Goal: Check status

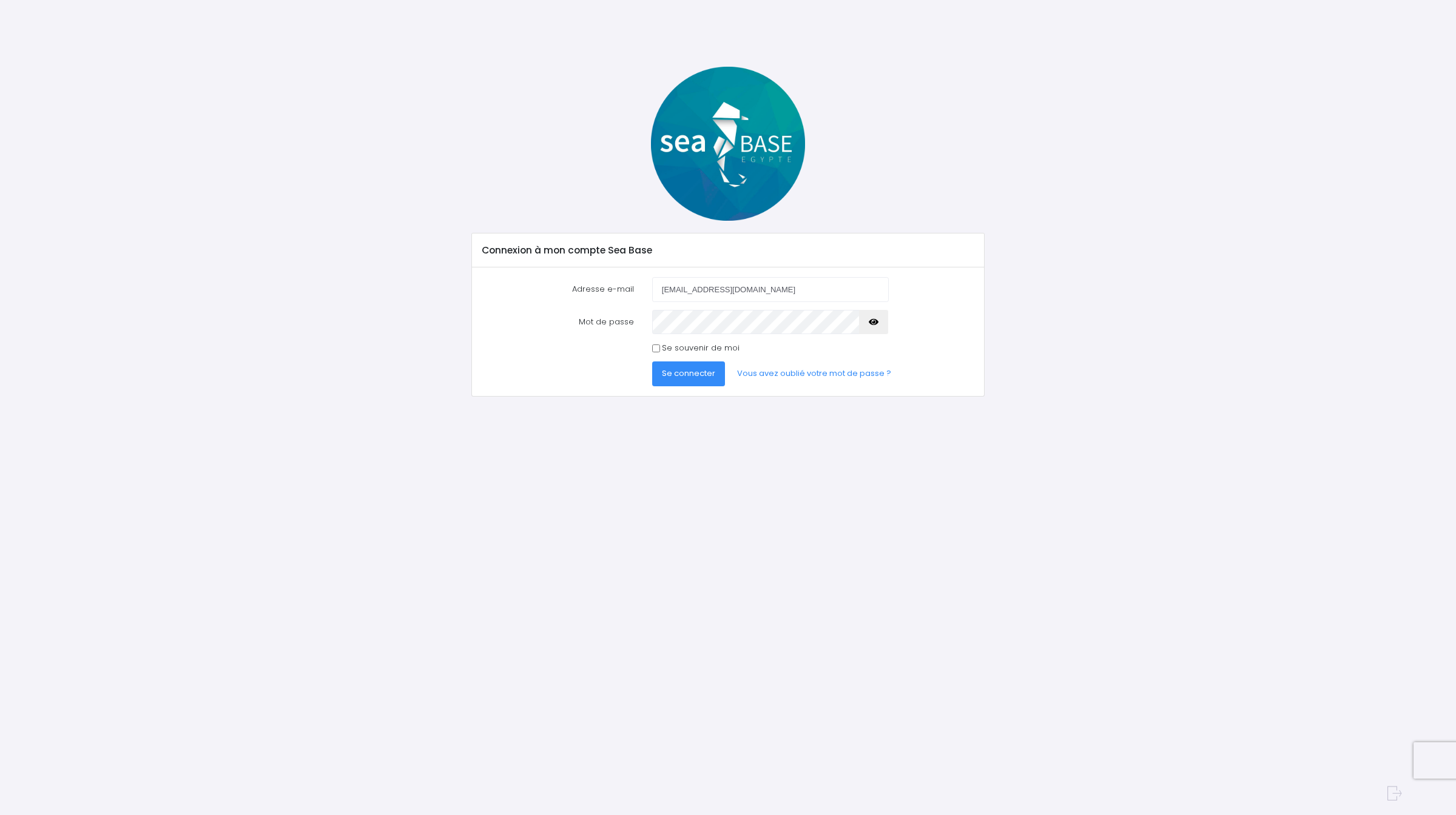
click at [700, 371] on span "Se connecter" at bounding box center [688, 373] width 54 height 12
click at [658, 349] on input "Se souvenir de moi" at bounding box center [656, 348] width 8 height 8
checkbox input "true"
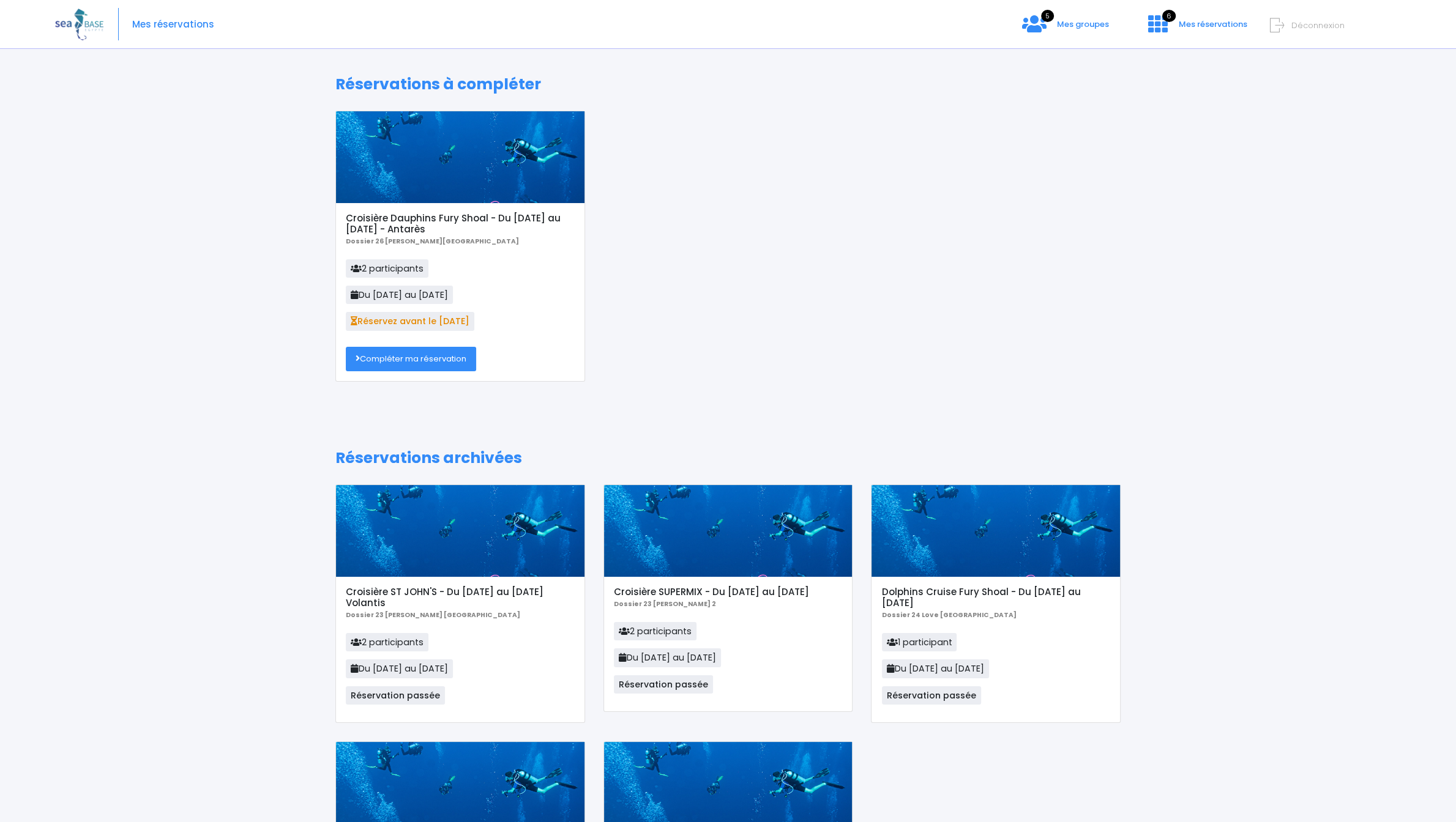
click at [535, 238] on p "Dossier 26 Patrycja POLAND" at bounding box center [459, 240] width 228 height 12
click at [518, 214] on h5 "Croisière Dauphins Fury Shoal - Du 10/10/26 au 17/10/26 - Antarès" at bounding box center [459, 224] width 228 height 22
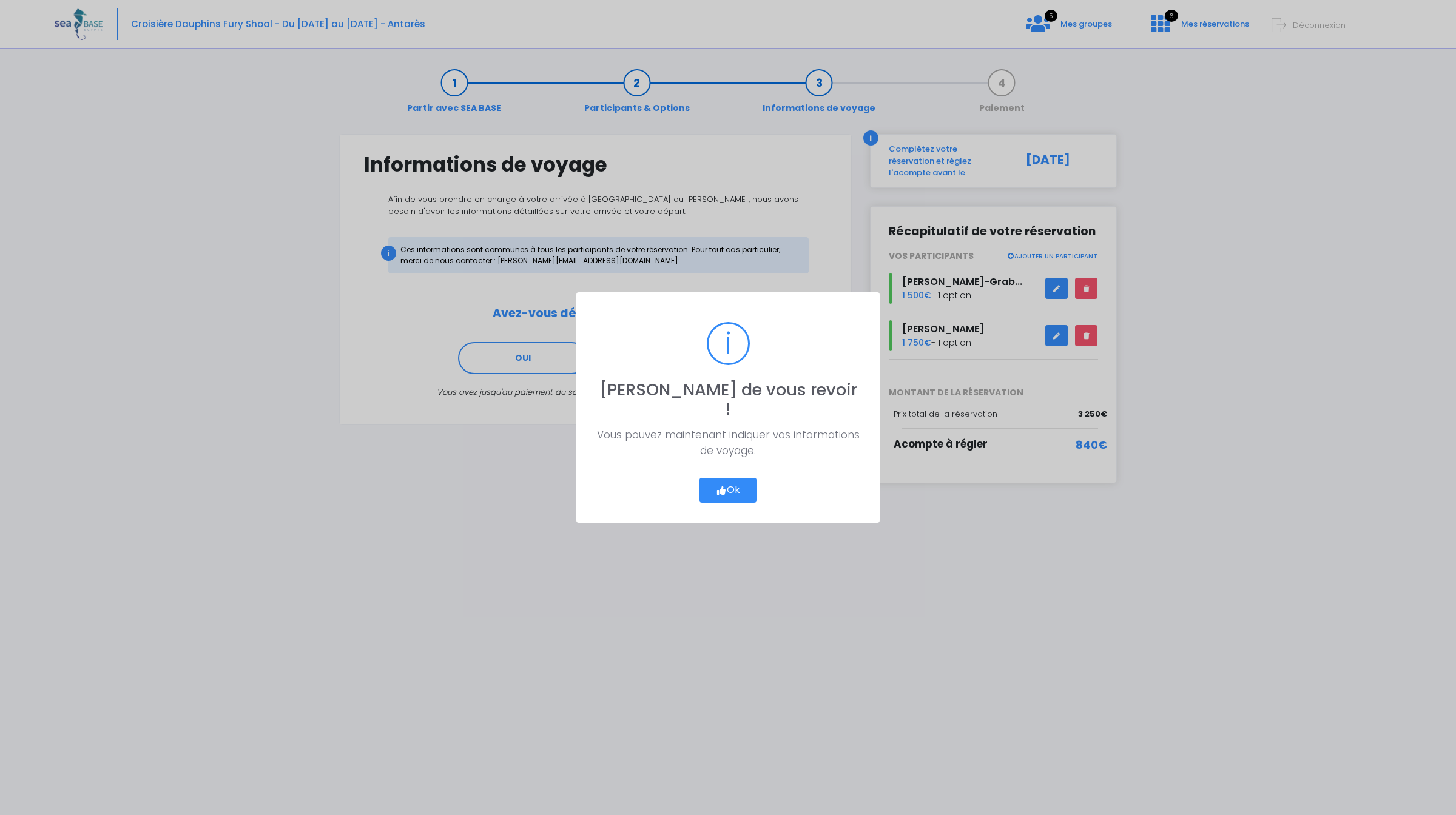
click at [749, 487] on button "Ok" at bounding box center [728, 491] width 57 height 25
